Goal: Task Accomplishment & Management: Manage account settings

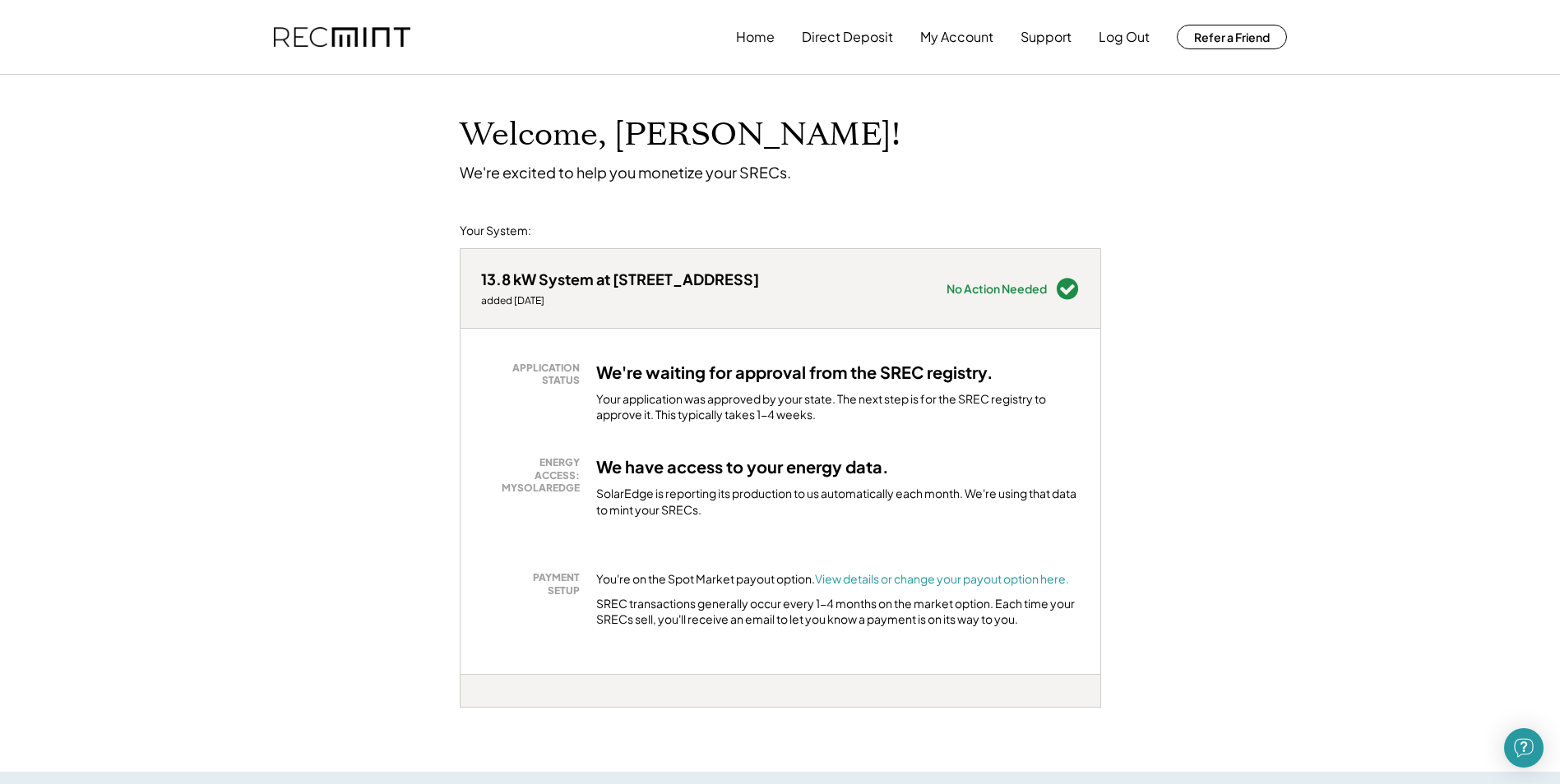
scroll to position [82, 0]
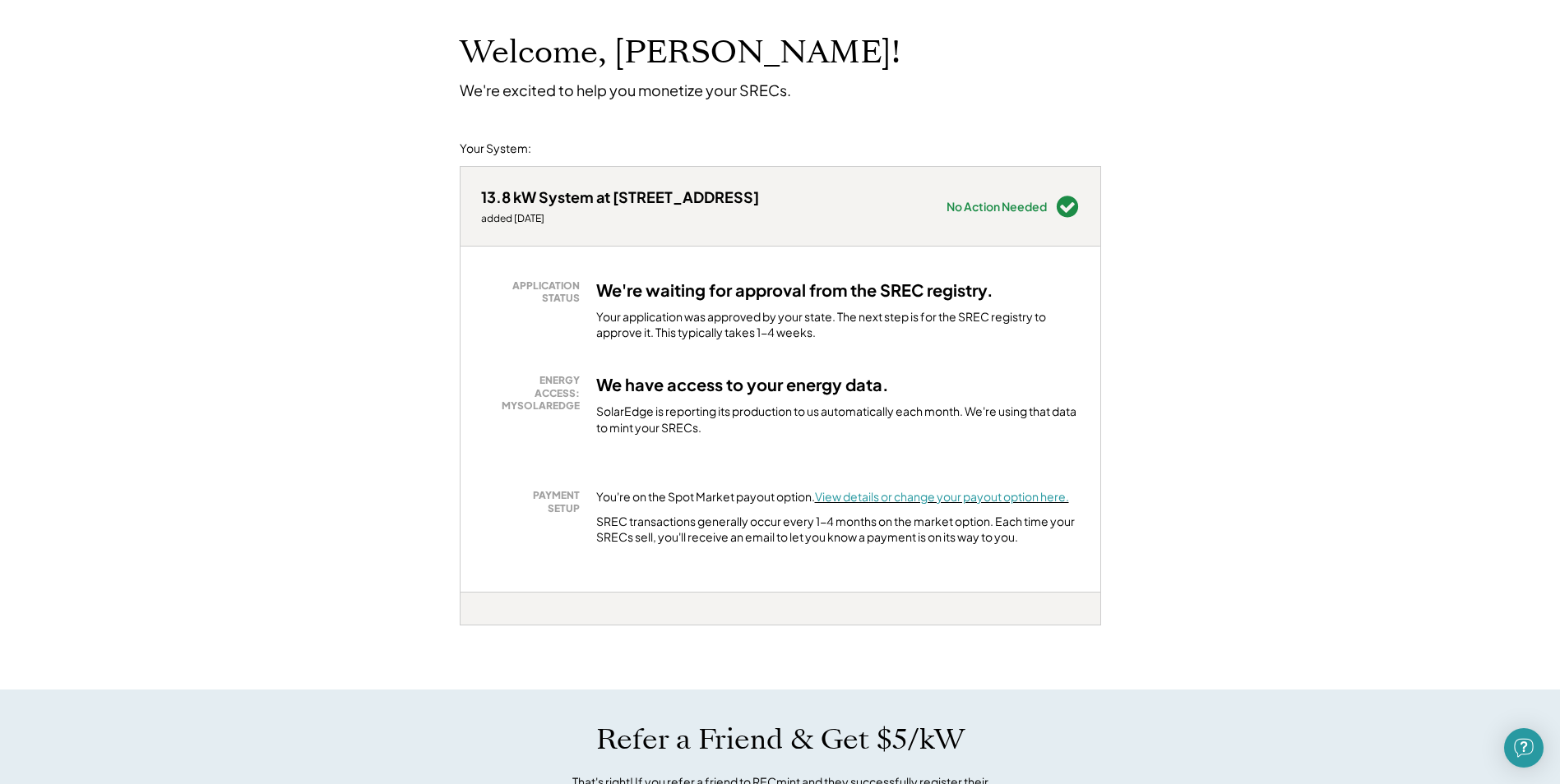
click at [883, 498] on font "View details or change your payout option here." at bounding box center [942, 496] width 254 height 15
click at [697, 400] on div "We have access to your energy data. SolarEdge is reporting its production to us…" at bounding box center [837, 405] width 483 height 61
click at [737, 293] on h3 "We're waiting for approval from the SREC registry." at bounding box center [794, 290] width 397 height 21
click at [726, 378] on h3 "We have access to your energy data." at bounding box center [742, 385] width 292 height 21
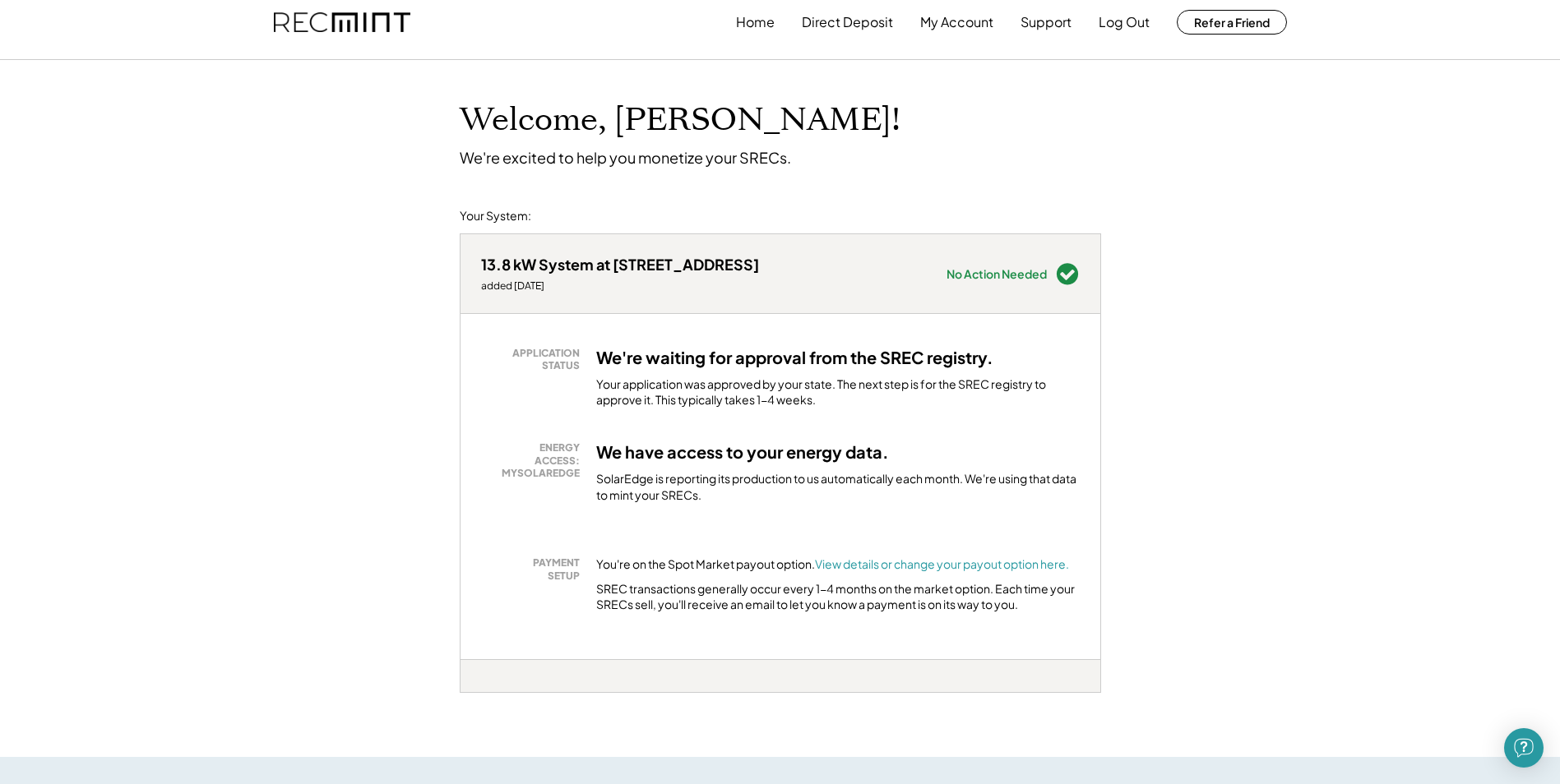
scroll to position [0, 0]
